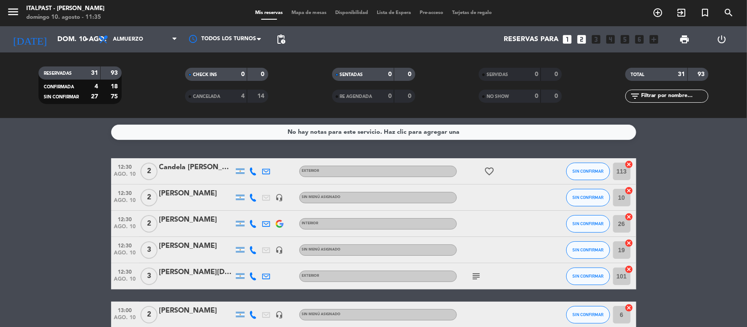
click at [314, 14] on span "Mapa de mesas" at bounding box center [309, 13] width 44 height 5
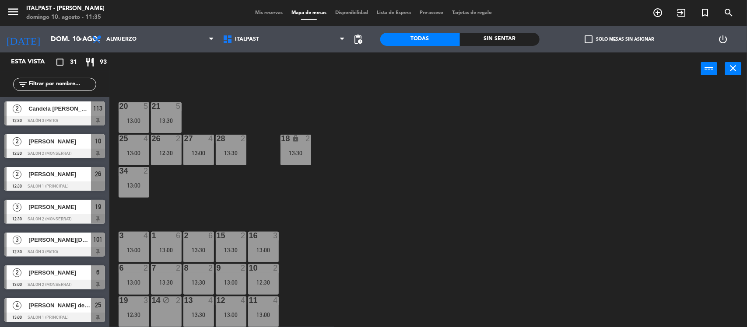
scroll to position [128, 0]
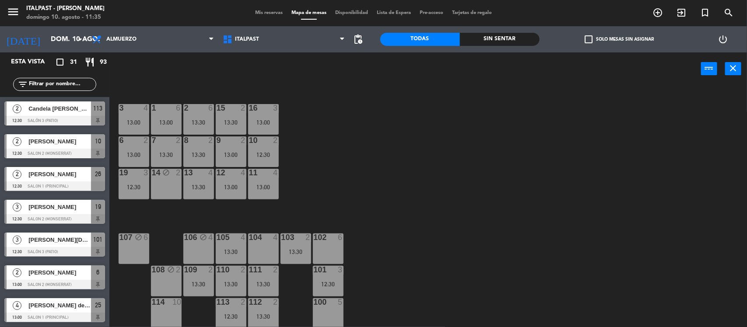
click at [161, 281] on div "108 block 2" at bounding box center [166, 281] width 31 height 31
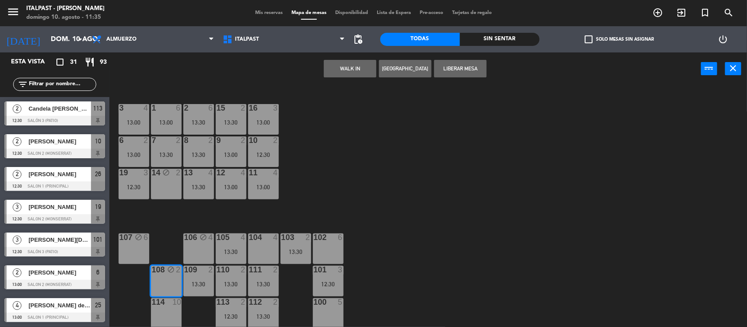
click at [462, 65] on button "Liberar Mesa" at bounding box center [460, 69] width 53 height 18
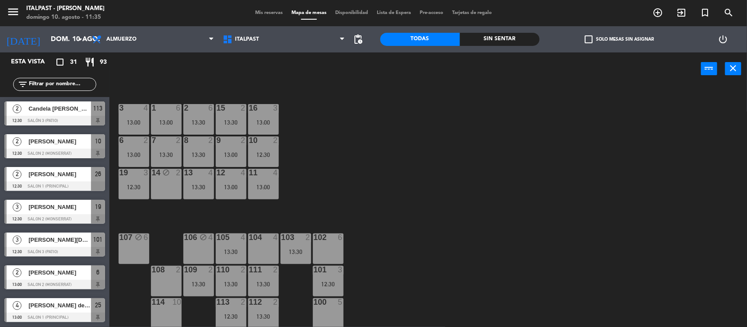
click at [164, 274] on div "108 2" at bounding box center [166, 270] width 31 height 9
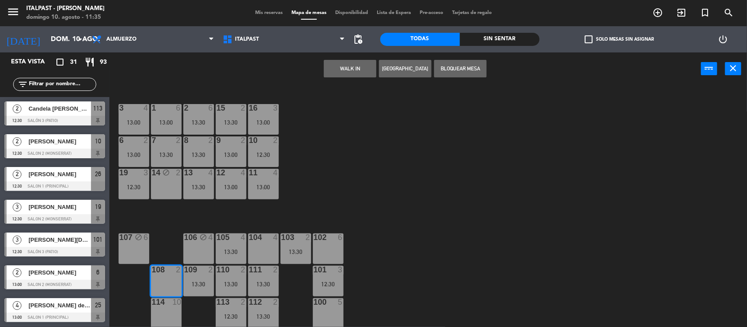
click at [396, 67] on button "[GEOGRAPHIC_DATA]" at bounding box center [405, 69] width 53 height 18
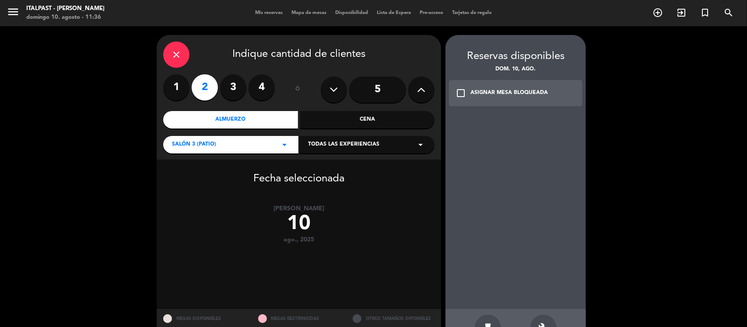
click at [462, 92] on icon "check_box_outline_blank" at bounding box center [461, 93] width 11 height 11
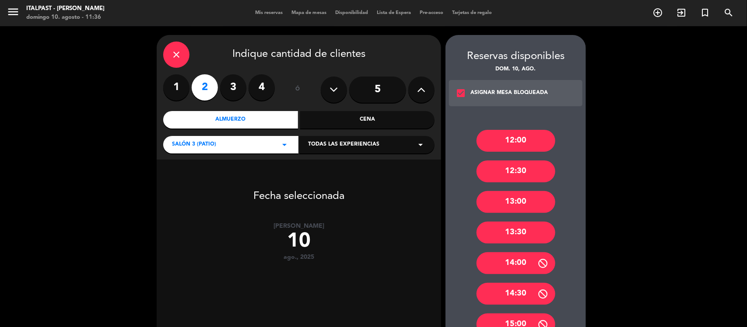
click at [515, 236] on div "13:30" at bounding box center [516, 233] width 79 height 22
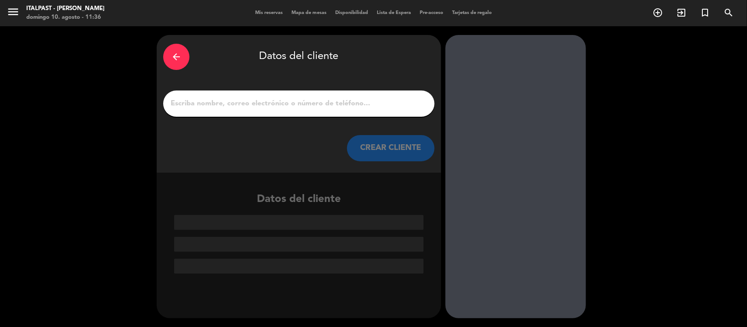
click at [199, 103] on input "1" at bounding box center [299, 104] width 258 height 12
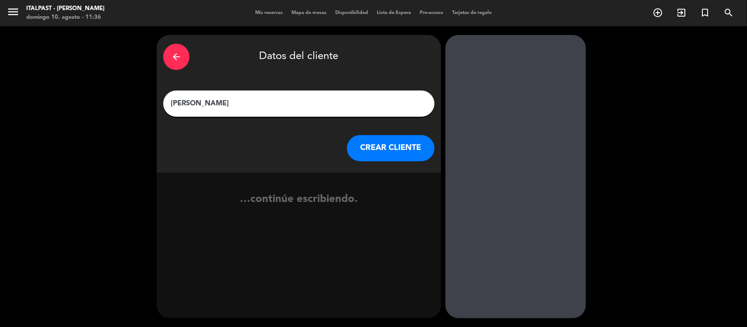
type input "[PERSON_NAME]"
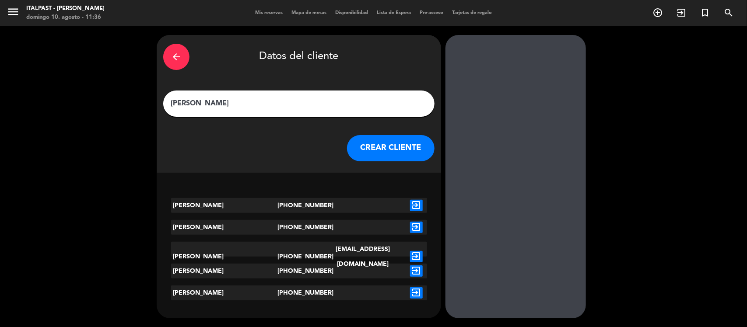
click at [416, 207] on icon "exit_to_app" at bounding box center [416, 205] width 13 height 11
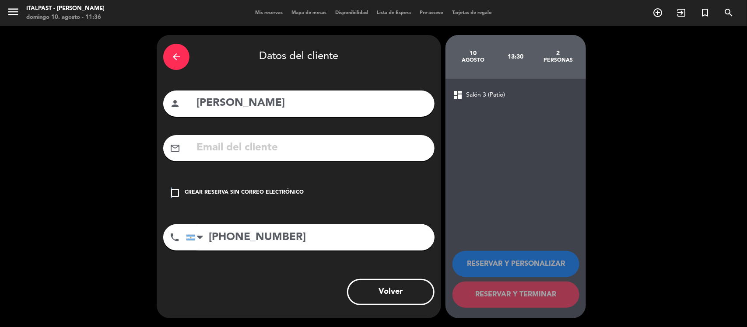
click at [172, 194] on icon "check_box_outline_blank" at bounding box center [175, 193] width 11 height 11
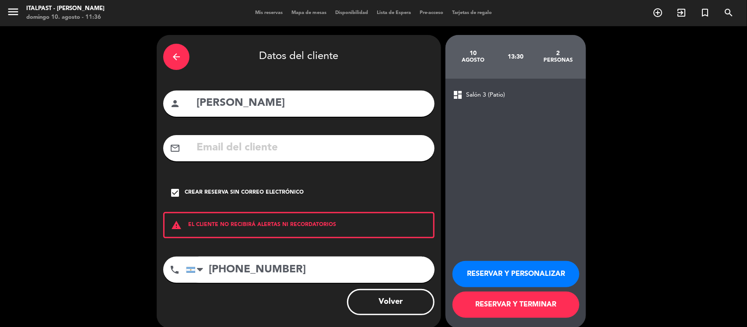
click at [482, 302] on button "RESERVAR Y TERMINAR" at bounding box center [516, 305] width 127 height 26
click at [172, 54] on icon "arrow_back" at bounding box center [176, 57] width 11 height 11
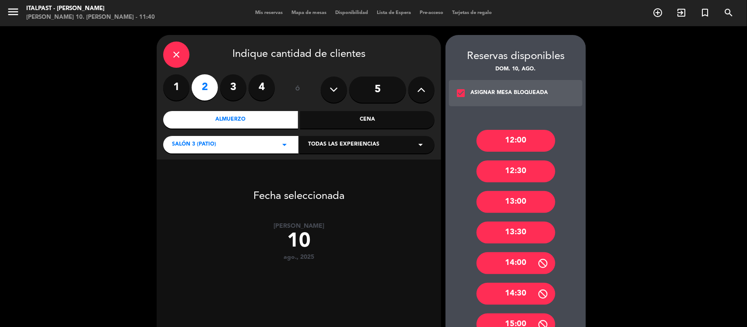
click at [176, 53] on icon "close" at bounding box center [176, 54] width 11 height 11
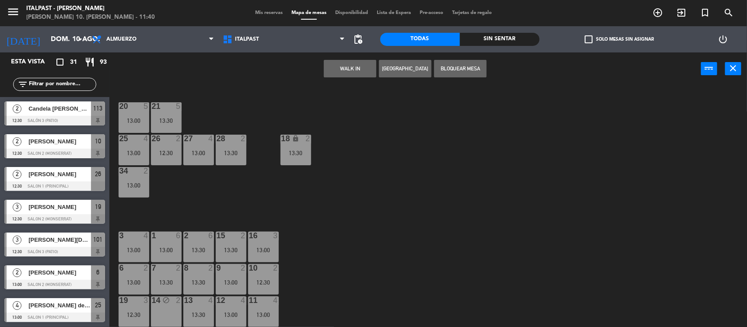
scroll to position [128, 0]
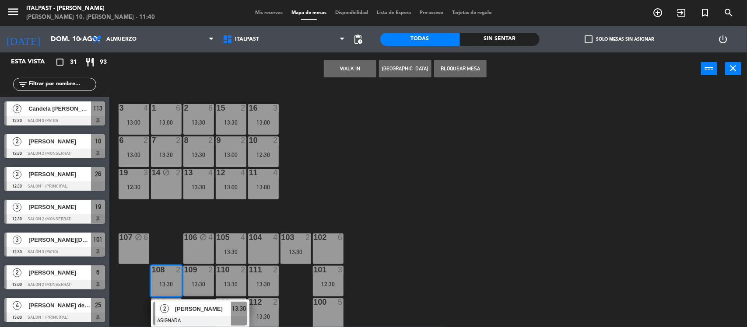
click at [438, 225] on div "20 5 13:00 21 5 13:30 25 4 13:00 26 2 12:30 27 4 13:00 28 2 13:30 18 lock 2 13:…" at bounding box center [432, 208] width 630 height 242
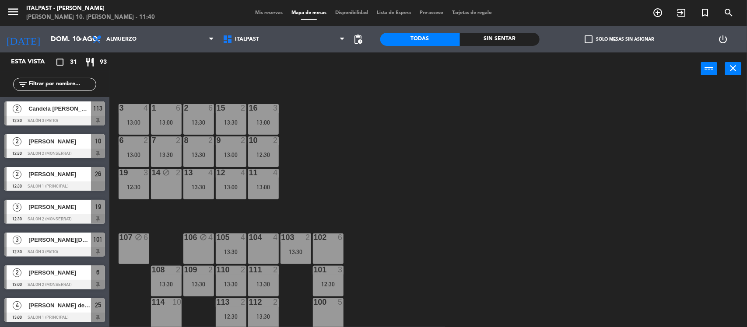
click at [233, 246] on div "105 4 13:30" at bounding box center [231, 249] width 31 height 31
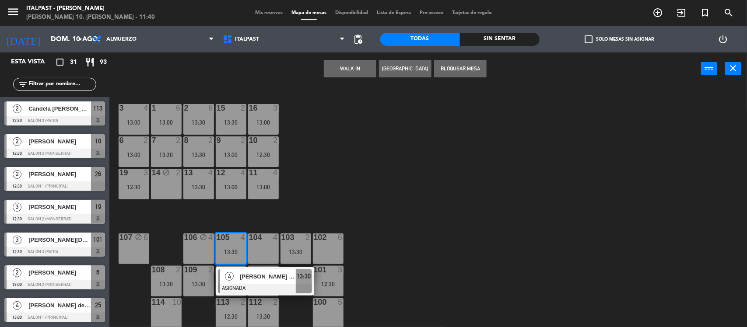
click at [233, 246] on div "105 4 13:30" at bounding box center [231, 249] width 31 height 31
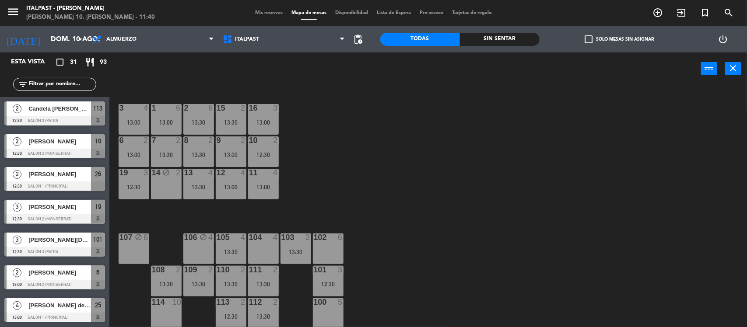
click at [298, 251] on div "13:30" at bounding box center [296, 252] width 31 height 6
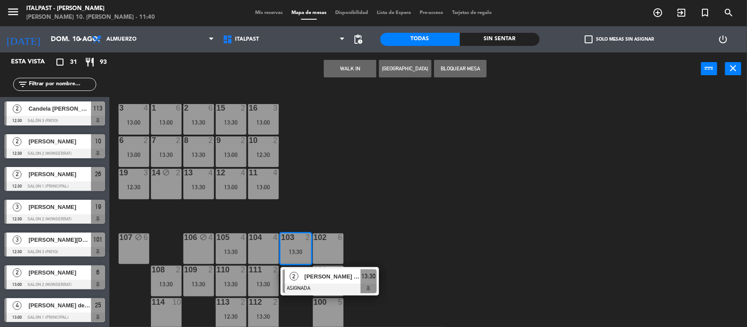
click at [298, 249] on div "13:30" at bounding box center [296, 252] width 31 height 6
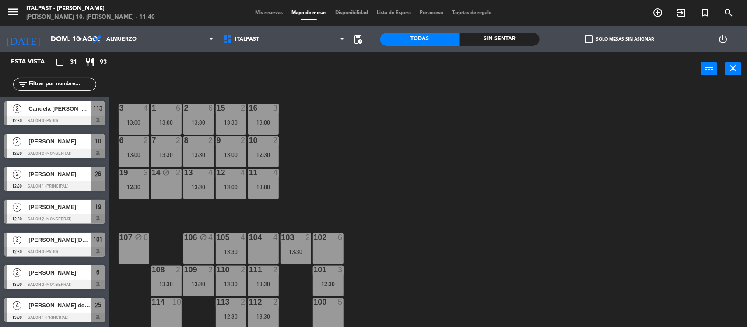
click at [327, 279] on div "101 3 12:30" at bounding box center [328, 281] width 31 height 31
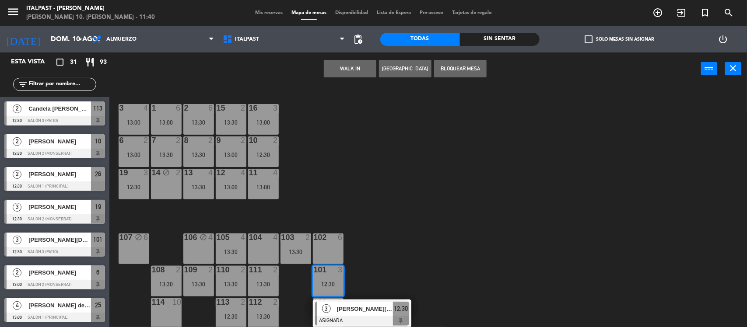
click at [327, 279] on div "101 3 12:30" at bounding box center [328, 281] width 31 height 31
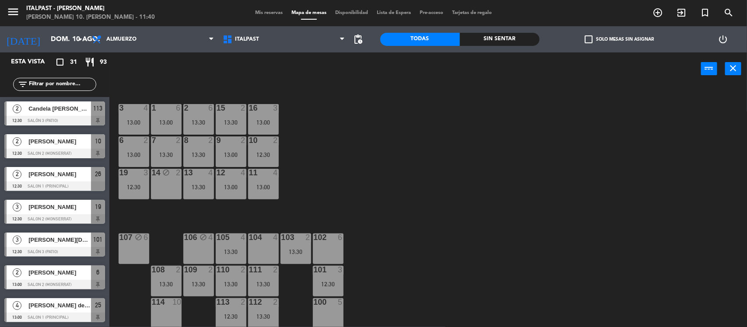
click at [262, 279] on div "111 2 13:30" at bounding box center [263, 281] width 31 height 31
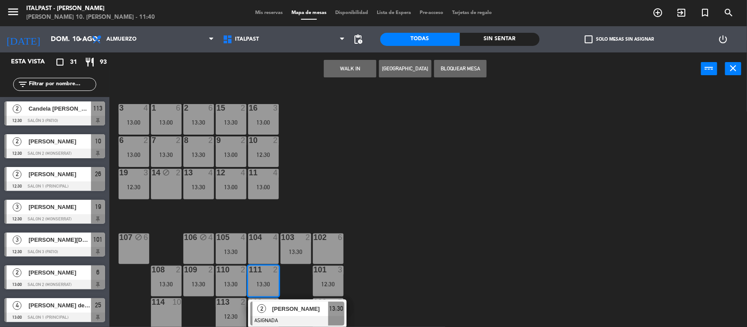
click at [263, 279] on div "111 2 13:30" at bounding box center [263, 281] width 31 height 31
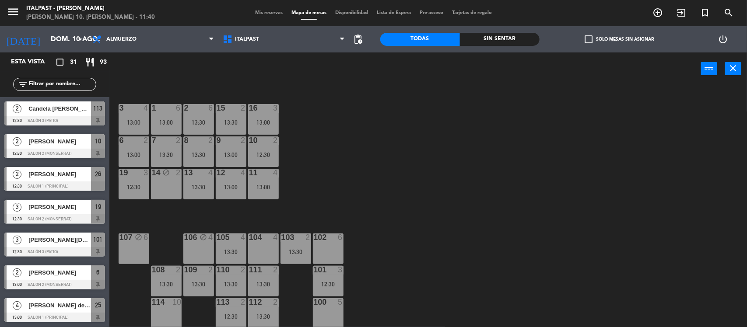
click at [239, 274] on div "110 2 13:30" at bounding box center [231, 281] width 31 height 31
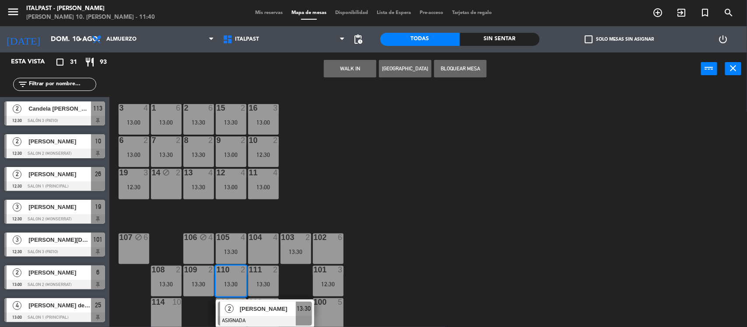
click at [239, 274] on div "110 2 13:30" at bounding box center [231, 281] width 31 height 31
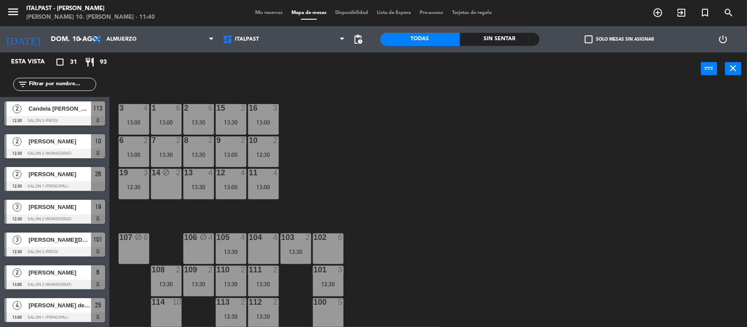
click at [208, 277] on div "109 2 13:30" at bounding box center [198, 281] width 31 height 31
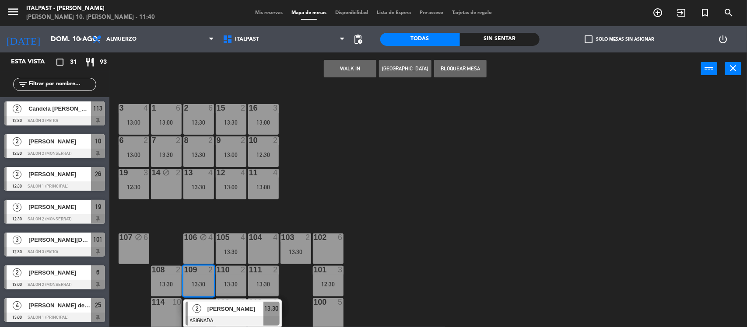
click at [204, 279] on div "109 2 13:30" at bounding box center [198, 281] width 31 height 31
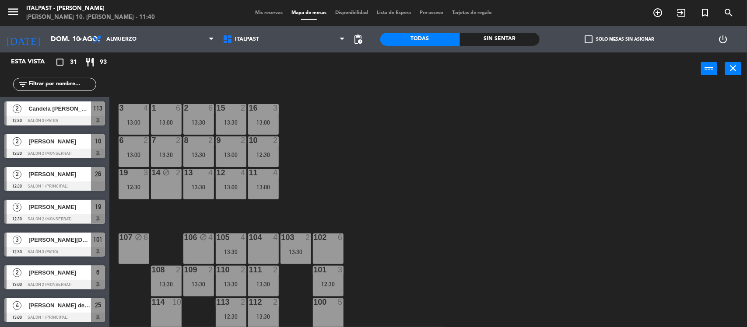
click at [171, 277] on div "108 2 13:30" at bounding box center [166, 281] width 31 height 31
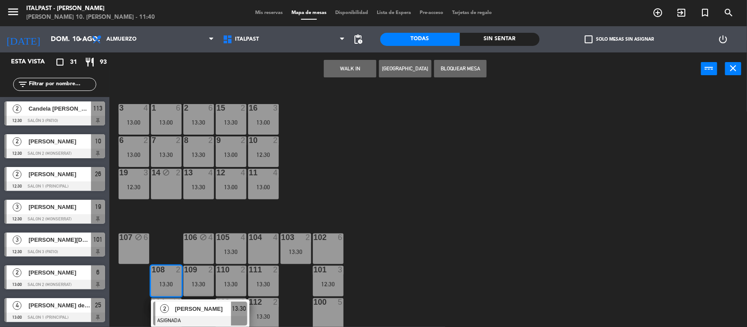
click at [172, 277] on div "108 2 13:30" at bounding box center [166, 281] width 31 height 31
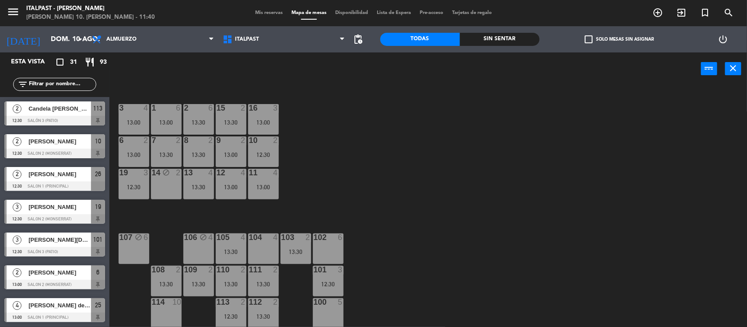
click at [266, 305] on div at bounding box center [263, 303] width 14 height 8
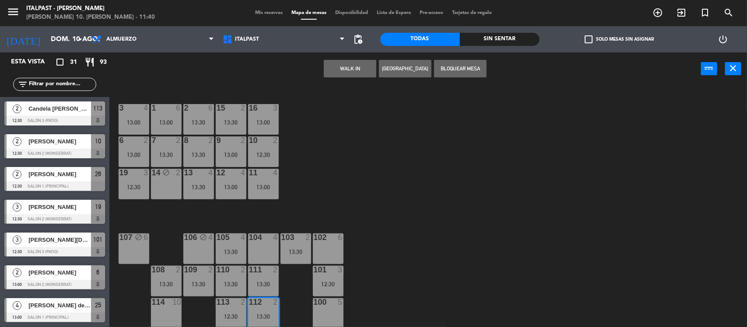
scroll to position [159, 0]
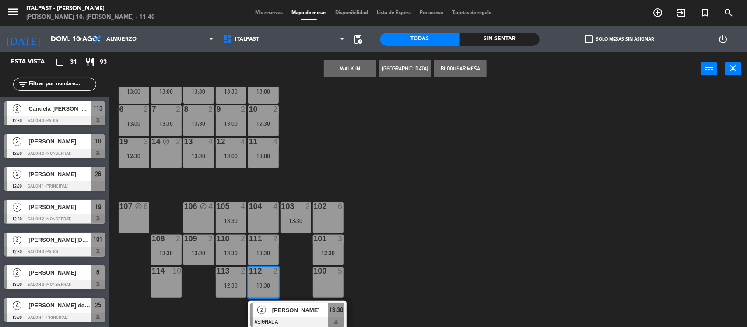
click at [226, 283] on div "12:30" at bounding box center [231, 286] width 31 height 6
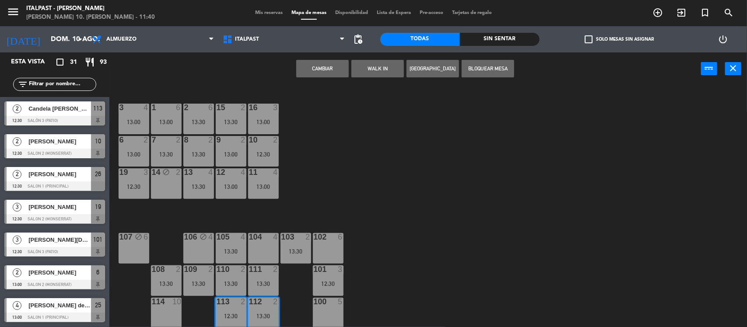
scroll to position [128, 0]
click at [460, 192] on div "20 5 13:00 21 5 13:30 25 4 13:00 26 2 12:30 27 4 13:00 28 2 13:30 18 lock 2 13:…" at bounding box center [432, 208] width 630 height 242
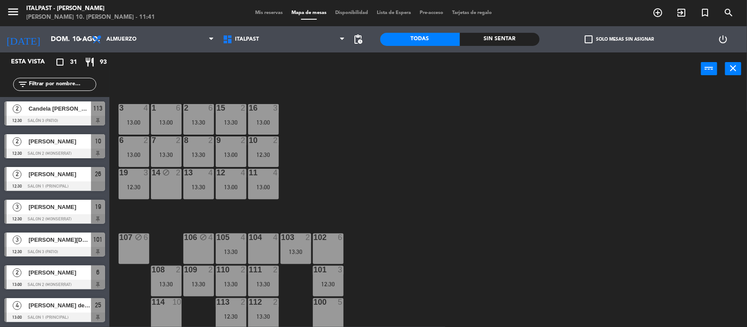
click at [233, 309] on div "113 2 12:30" at bounding box center [231, 314] width 31 height 31
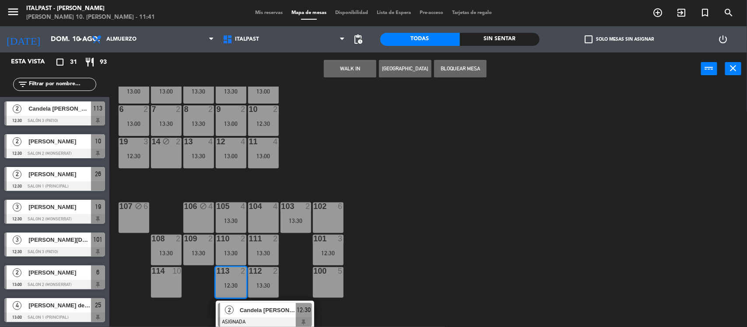
click at [500, 200] on div "20 5 13:00 21 5 13:30 25 4 13:00 26 2 12:30 27 4 13:00 28 2 13:30 18 lock 2 13:…" at bounding box center [432, 208] width 630 height 242
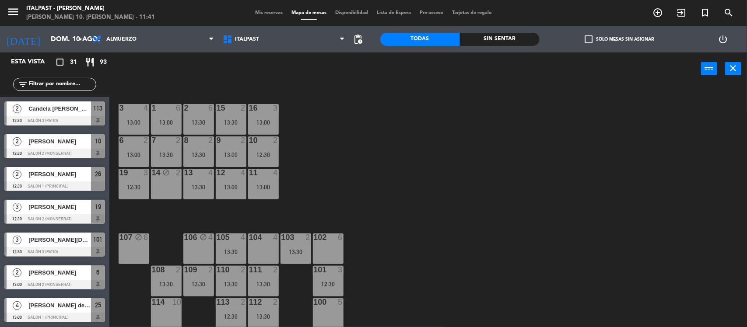
click at [265, 246] on div "104 4" at bounding box center [263, 249] width 31 height 31
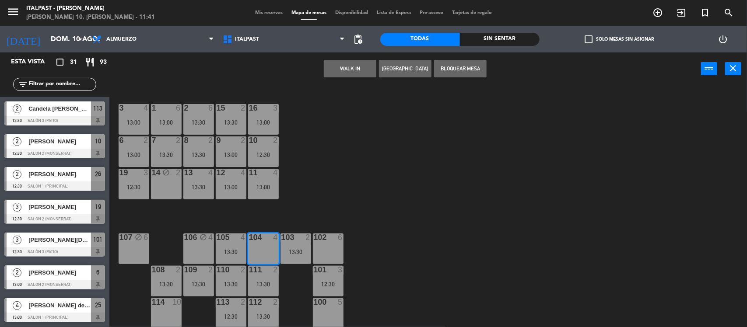
click at [408, 67] on button "[GEOGRAPHIC_DATA]" at bounding box center [405, 69] width 53 height 18
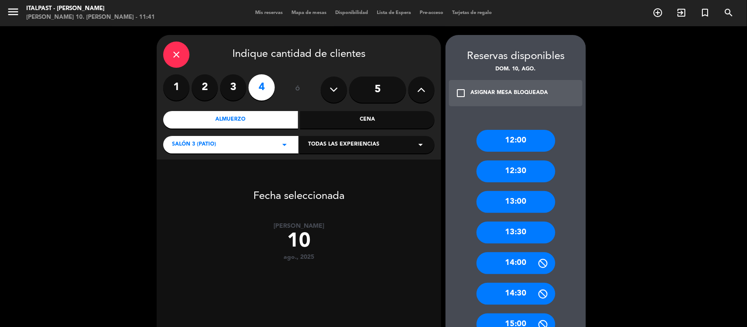
click at [516, 232] on div "13:30" at bounding box center [516, 233] width 79 height 22
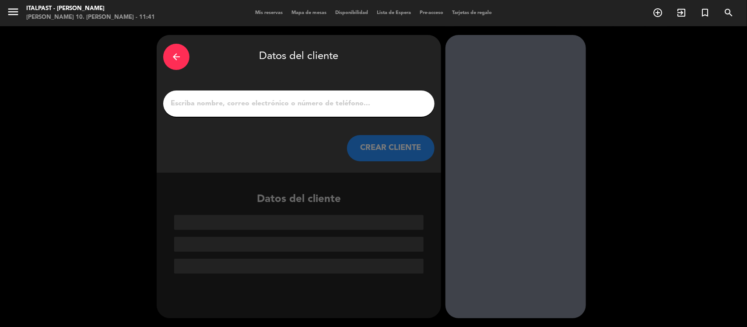
click at [188, 102] on input "1" at bounding box center [299, 104] width 258 height 12
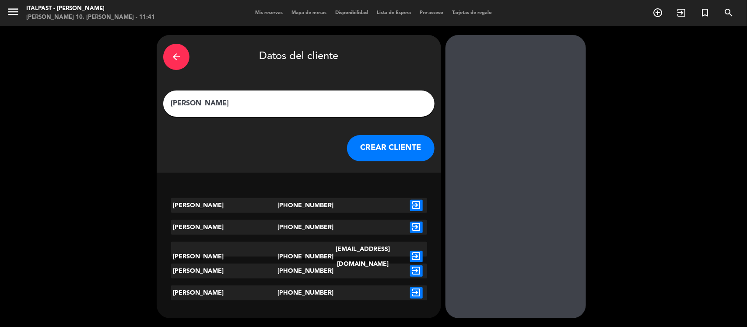
type input "[PERSON_NAME]"
click at [418, 203] on icon "exit_to_app" at bounding box center [416, 205] width 13 height 11
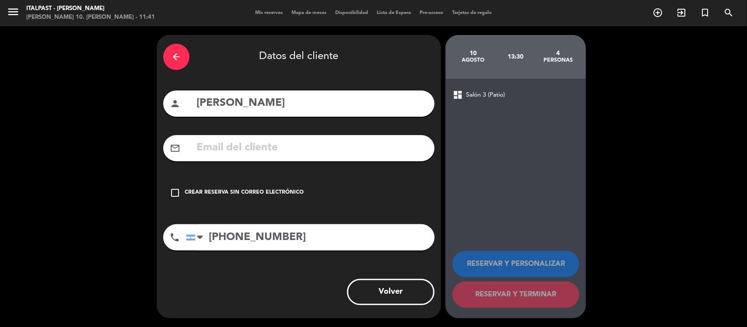
click at [174, 195] on icon "check_box_outline_blank" at bounding box center [175, 193] width 11 height 11
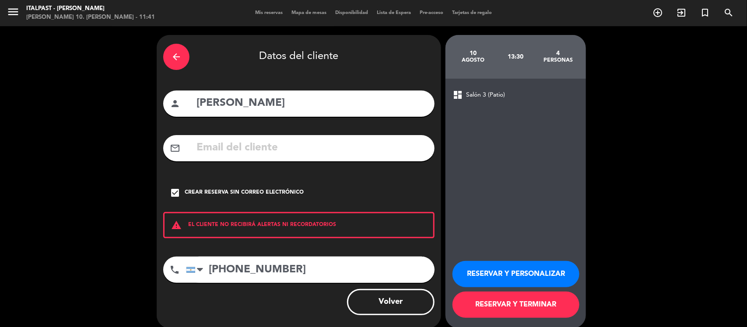
click at [473, 305] on button "RESERVAR Y TERMINAR" at bounding box center [516, 305] width 127 height 26
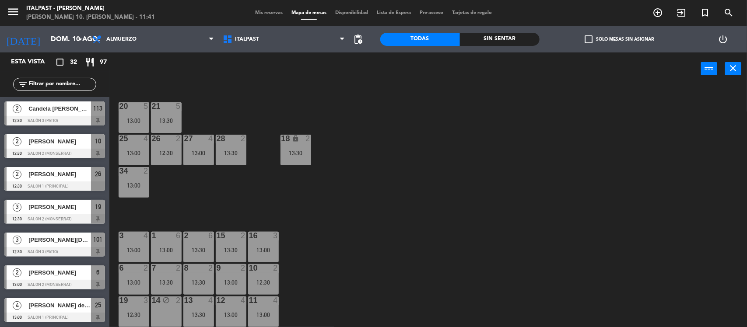
click at [260, 12] on span "Mis reservas" at bounding box center [269, 13] width 36 height 5
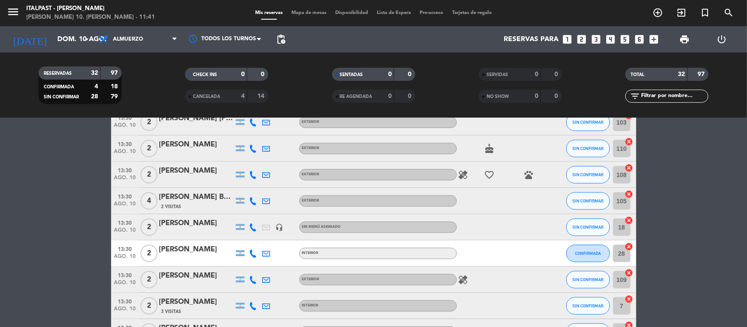
scroll to position [465, 0]
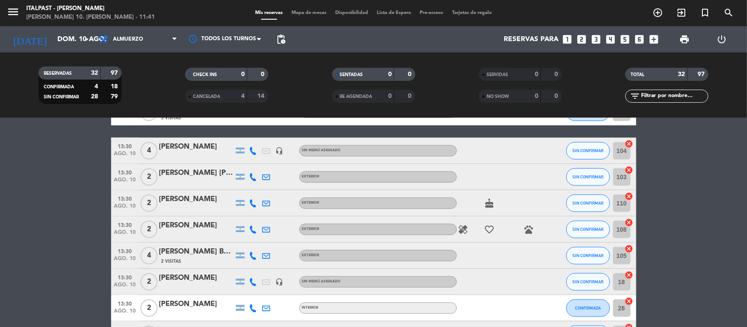
click at [175, 147] on div "[PERSON_NAME]" at bounding box center [196, 146] width 74 height 11
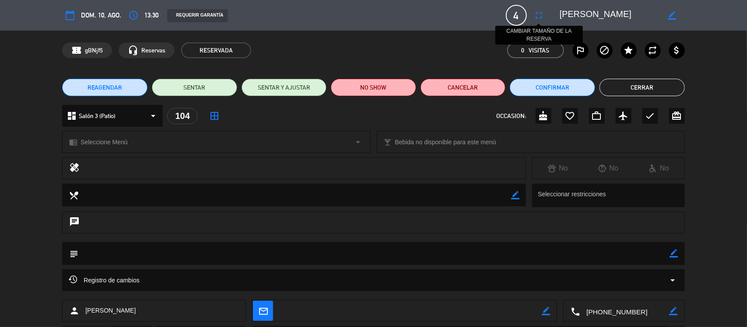
click at [540, 17] on icon "fullscreen" at bounding box center [539, 15] width 11 height 11
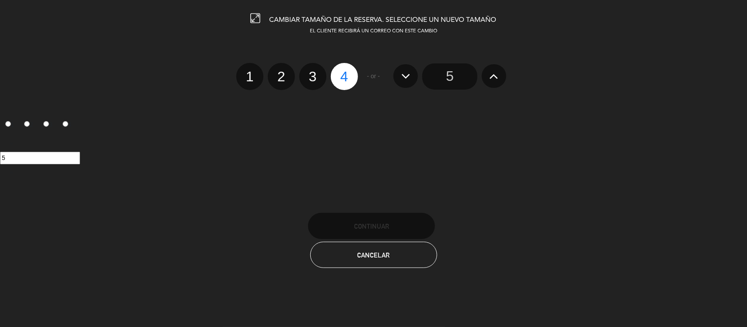
click at [284, 77] on label "2" at bounding box center [281, 76] width 27 height 27
click at [283, 72] on input "2" at bounding box center [280, 69] width 6 height 6
radio input "true"
radio input "false"
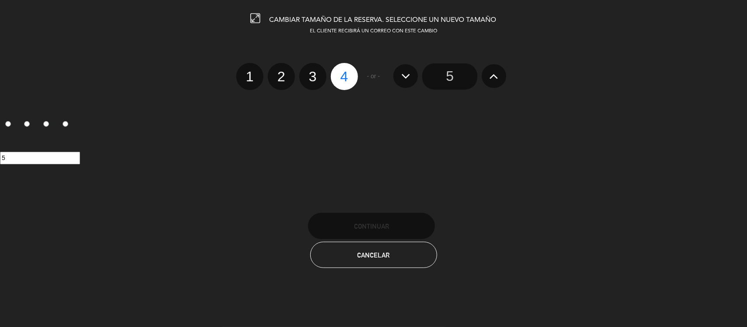
radio input "false"
radio input "true"
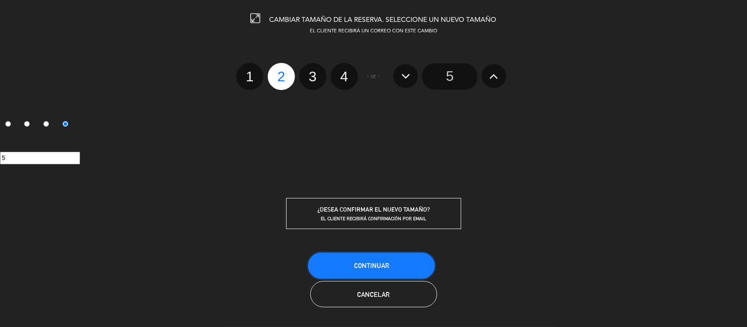
click at [397, 264] on button "Continuar" at bounding box center [371, 266] width 127 height 26
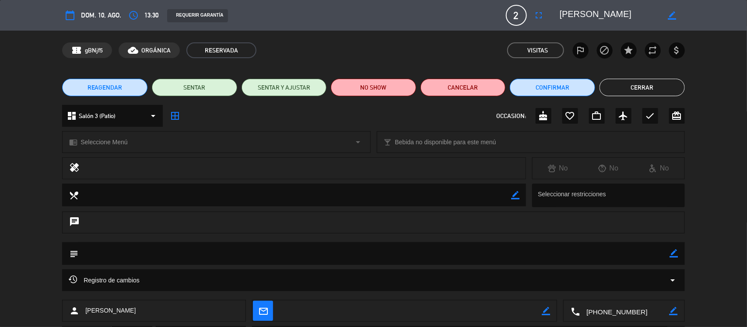
click at [616, 86] on button "Cerrar" at bounding box center [642, 88] width 85 height 18
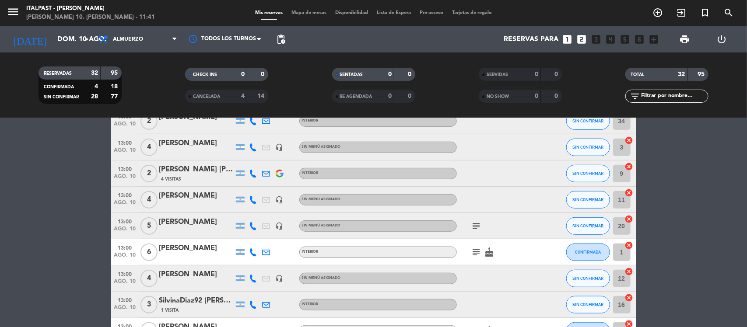
scroll to position [28, 0]
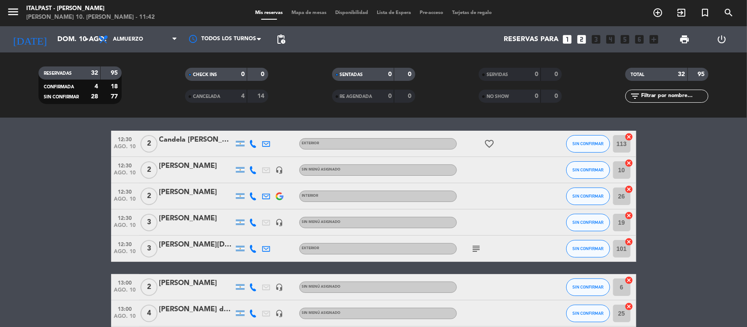
drag, startPoint x: 685, startPoint y: 204, endPoint x: 684, endPoint y: 191, distance: 12.3
click at [310, 14] on span "Mapa de mesas" at bounding box center [309, 13] width 44 height 5
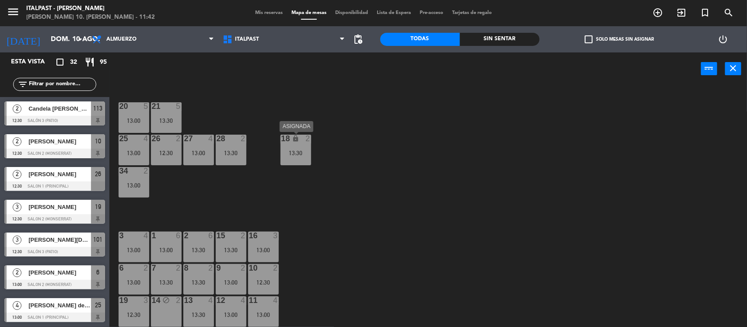
click at [306, 161] on div "18 lock 2 13:30" at bounding box center [296, 150] width 31 height 31
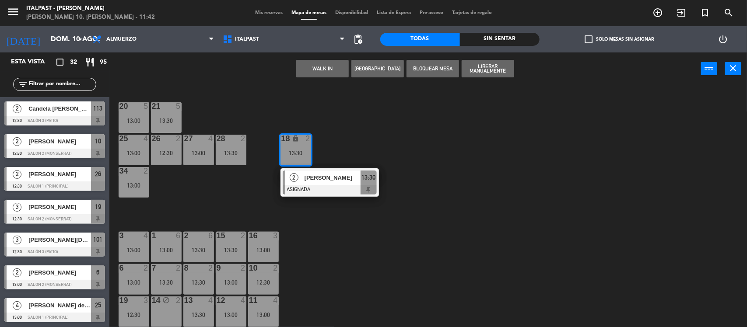
click at [304, 154] on div "13:30" at bounding box center [296, 153] width 31 height 6
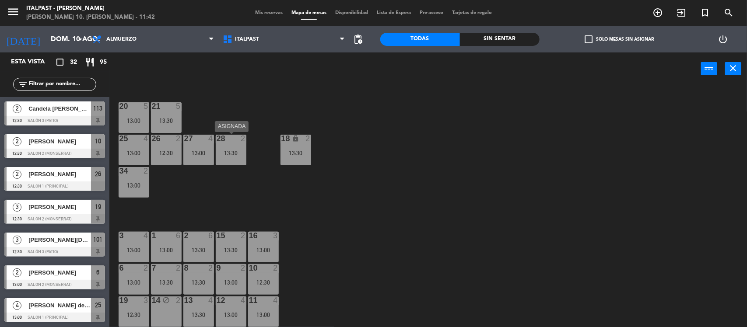
click at [242, 156] on div "28 2 13:30" at bounding box center [231, 150] width 31 height 31
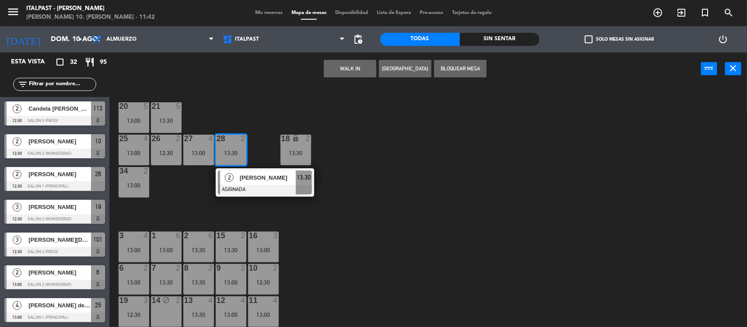
click at [242, 156] on div "28 2 13:30" at bounding box center [231, 150] width 31 height 31
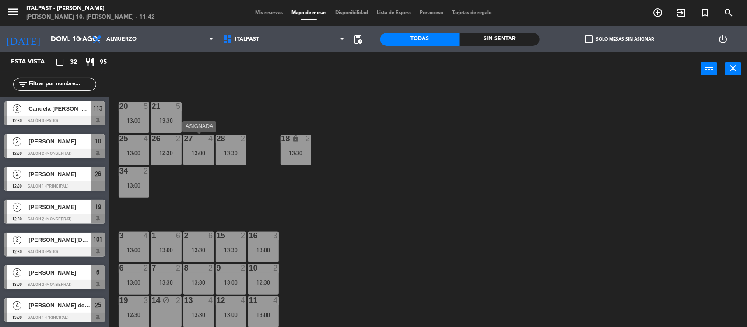
click at [207, 152] on div "13:00" at bounding box center [198, 153] width 31 height 6
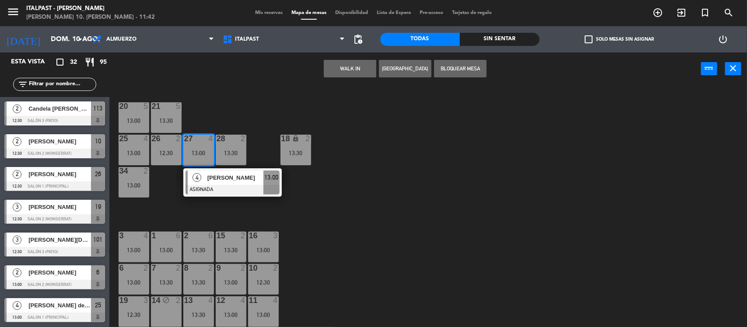
click at [207, 152] on div "13:00" at bounding box center [198, 153] width 31 height 6
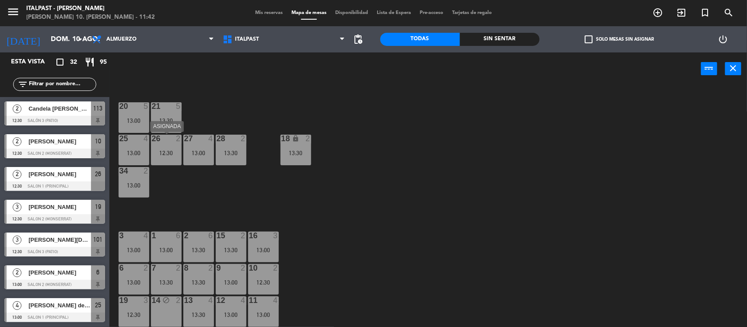
click at [177, 152] on div "12:30" at bounding box center [166, 153] width 31 height 6
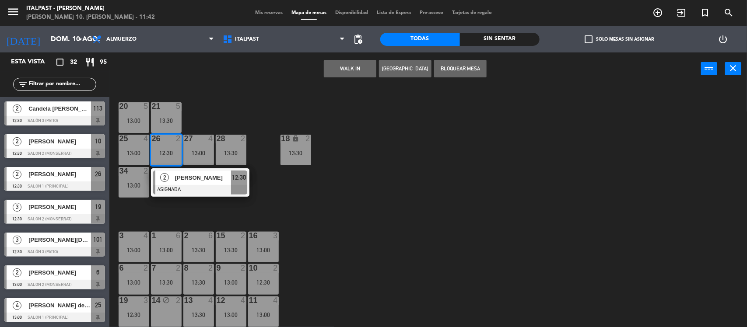
click at [177, 152] on div "12:30" at bounding box center [166, 153] width 31 height 6
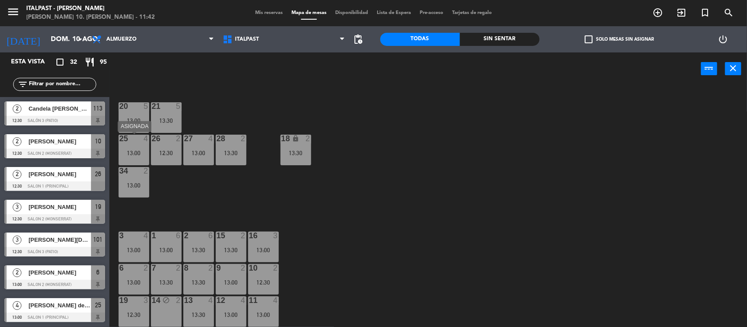
click at [140, 150] on div "13:00" at bounding box center [134, 153] width 31 height 6
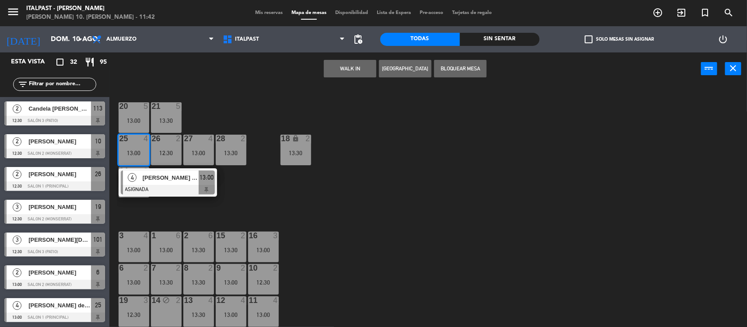
click at [140, 150] on div "13:00" at bounding box center [134, 153] width 31 height 6
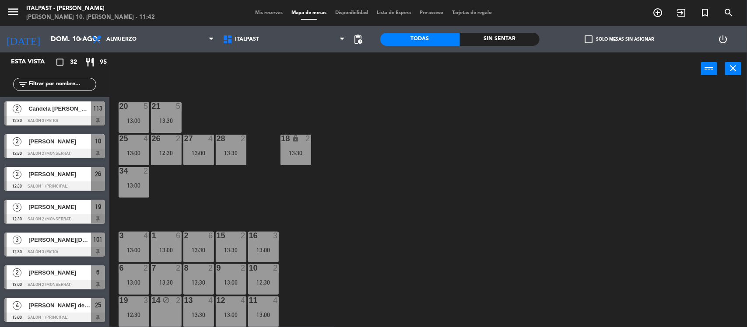
click at [149, 115] on div "20 5 13:00 21 5 13:30 25 4 13:00 26 2 12:30 27 4 13:00 28 2 13:30 18 lock 2 13:…" at bounding box center [432, 208] width 630 height 242
click at [137, 115] on div "20 5 13:00" at bounding box center [134, 117] width 31 height 31
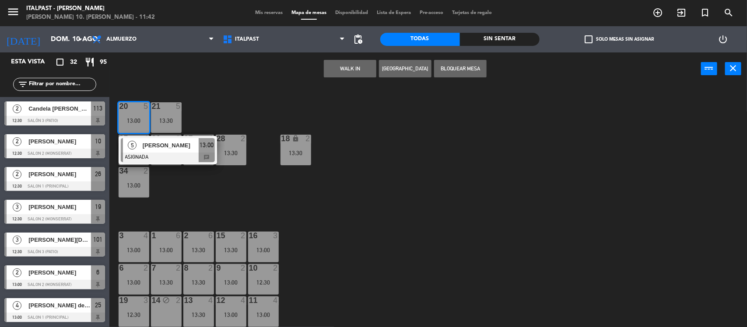
click at [137, 115] on div "20 5 13:00" at bounding box center [134, 117] width 31 height 31
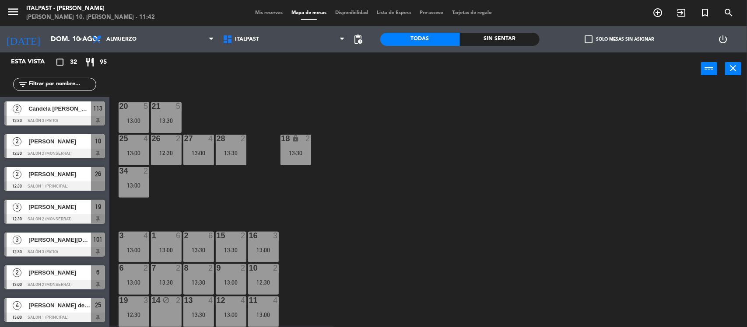
click at [165, 112] on div "21 5 13:30" at bounding box center [166, 117] width 31 height 31
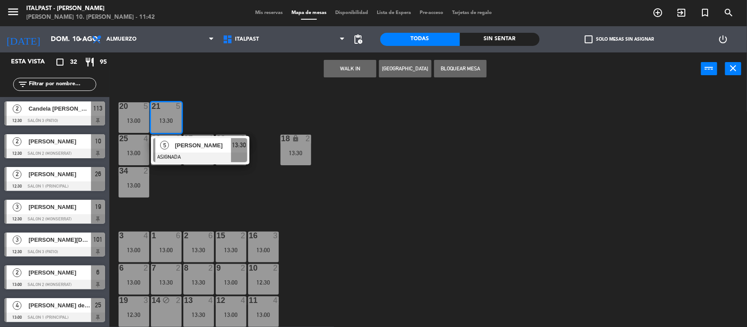
click at [165, 112] on div "21 5 13:30" at bounding box center [166, 117] width 31 height 31
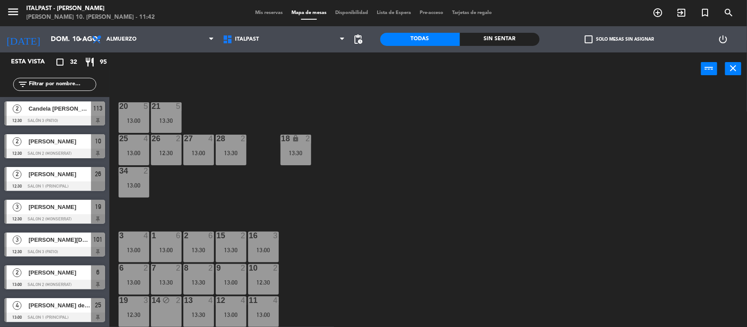
click at [133, 184] on div "13:00" at bounding box center [134, 186] width 31 height 6
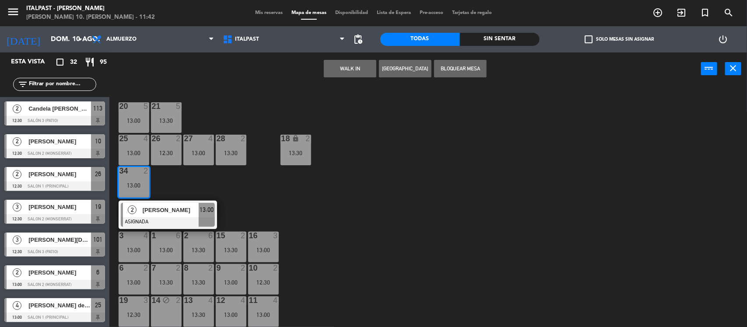
click at [133, 184] on div "13:00" at bounding box center [134, 186] width 31 height 6
